Goal: Task Accomplishment & Management: Manage account settings

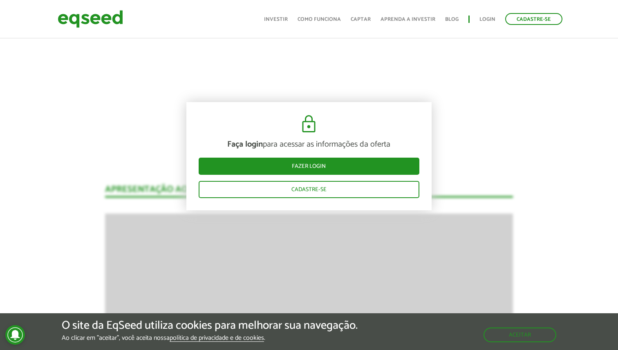
scroll to position [964, 0]
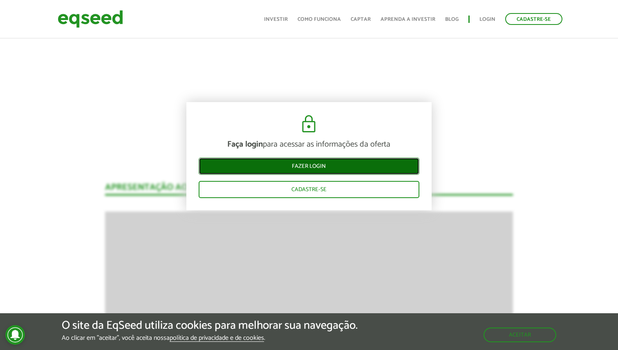
click at [336, 167] on link "Fazer login" at bounding box center [309, 166] width 221 height 17
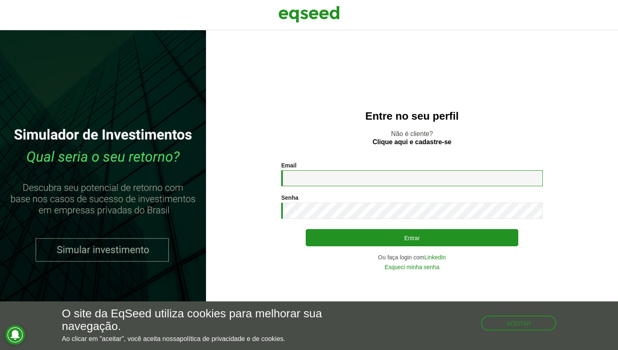
click at [344, 185] on input "Email *" at bounding box center [412, 178] width 262 height 16
type input "**********"
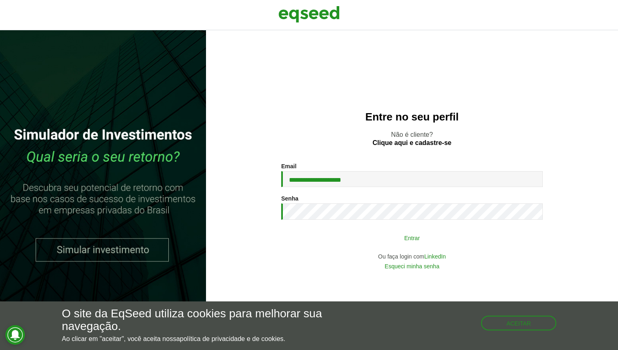
click at [377, 231] on button "Entrar" at bounding box center [412, 238] width 213 height 16
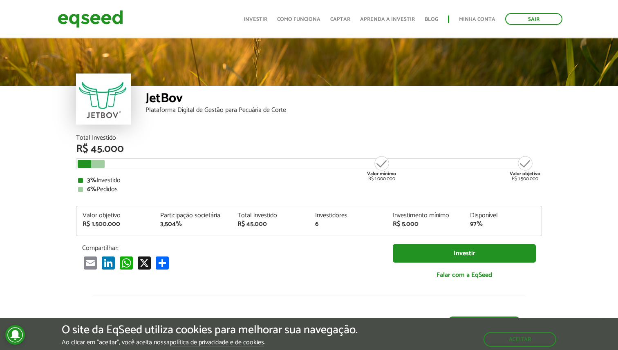
scroll to position [820, 0]
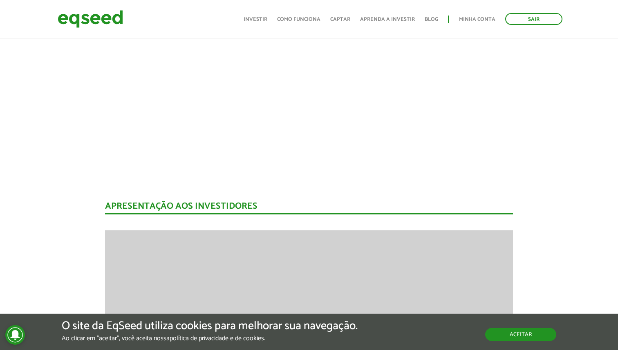
click at [500, 328] on button "Aceitar" at bounding box center [520, 334] width 71 height 13
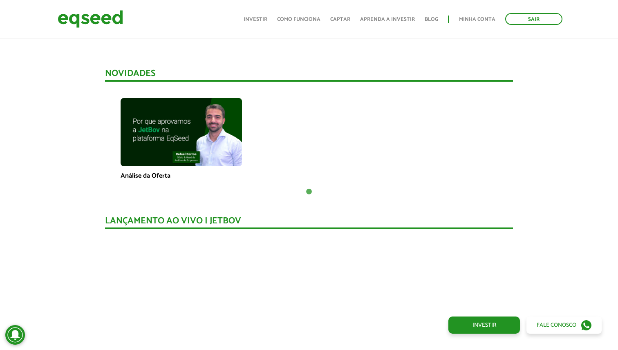
scroll to position [0, 0]
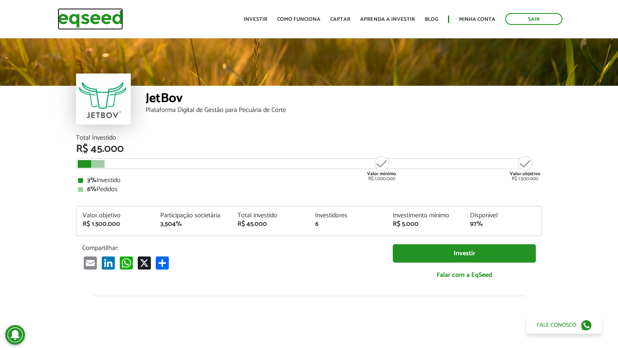
click at [110, 25] on img at bounding box center [90, 19] width 65 height 22
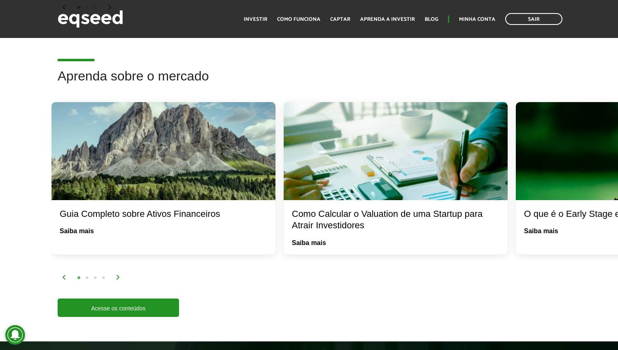
scroll to position [1503, 0]
